Goal: Information Seeking & Learning: Learn about a topic

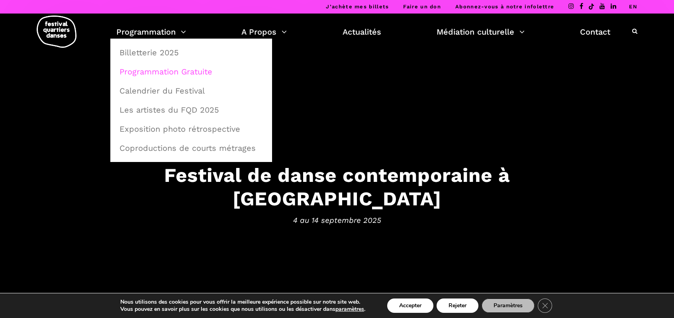
click at [176, 73] on link "Programmation Gratuite" at bounding box center [191, 72] width 153 height 18
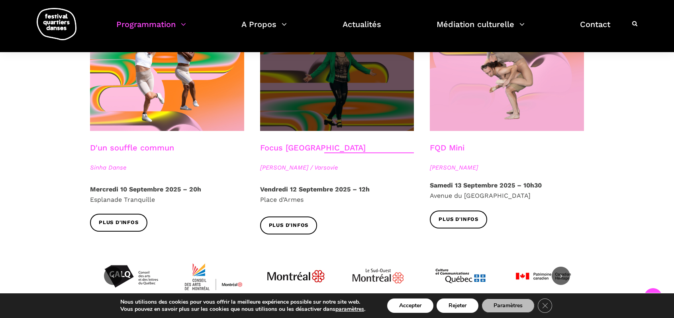
scroll to position [836, 0]
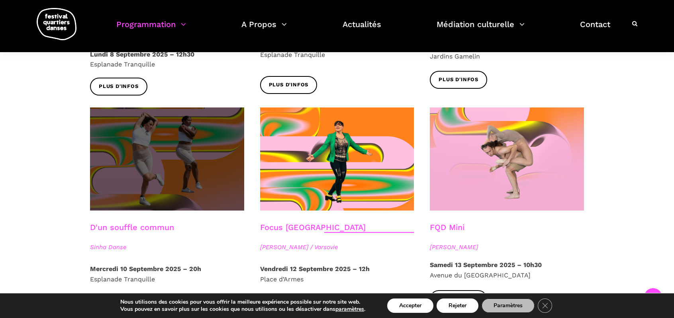
click at [207, 151] on span at bounding box center [167, 158] width 154 height 103
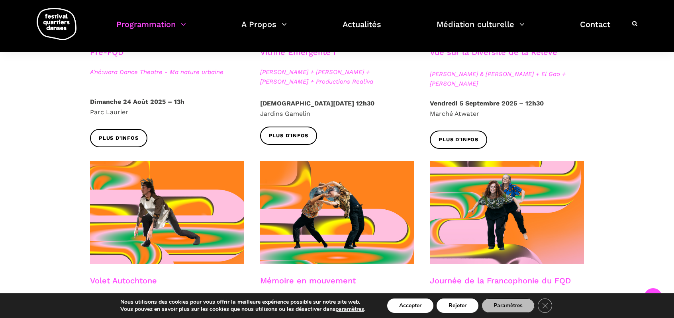
scroll to position [398, 0]
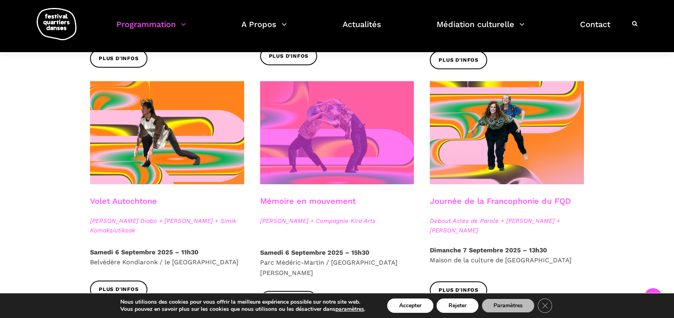
click at [357, 152] on span at bounding box center [337, 132] width 154 height 103
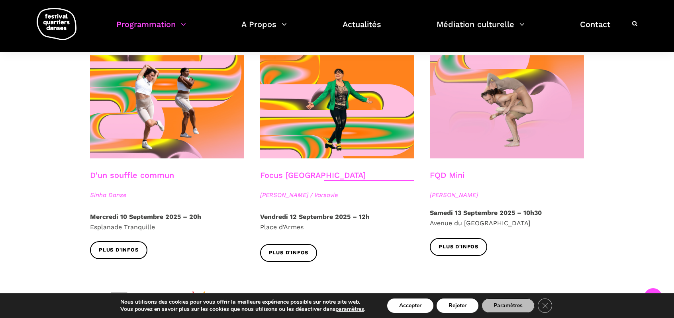
scroll to position [876, 0]
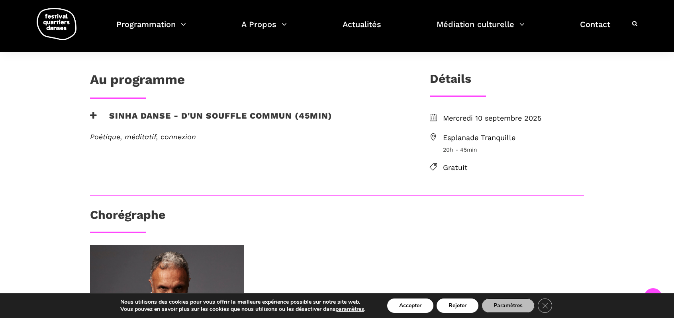
scroll to position [159, 0]
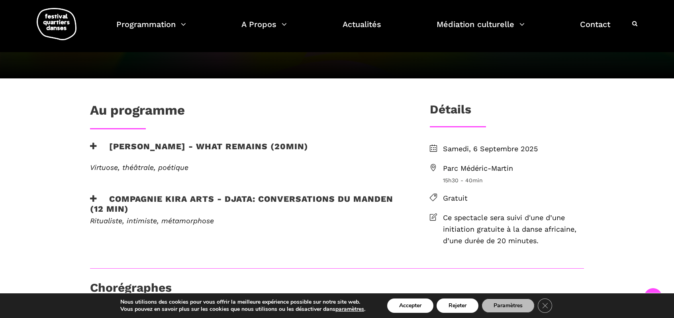
scroll to position [199, 0]
